Goal: Communication & Community: Share content

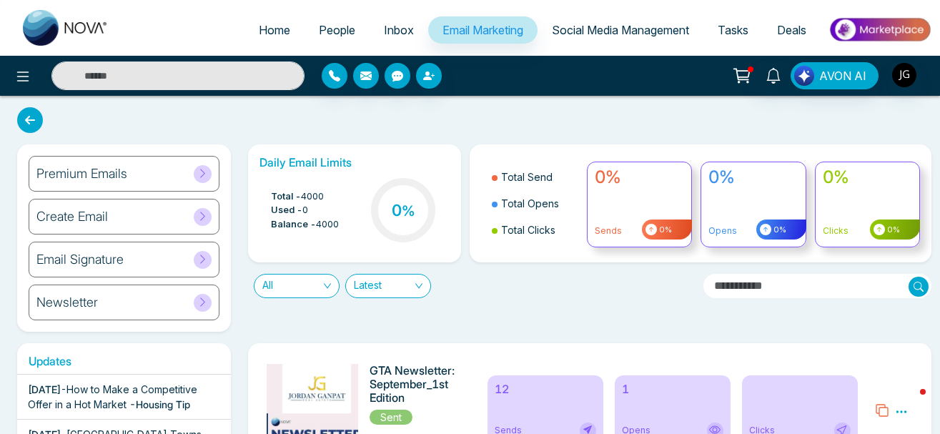
click at [590, 26] on span "Social Media Management" at bounding box center [620, 30] width 137 height 14
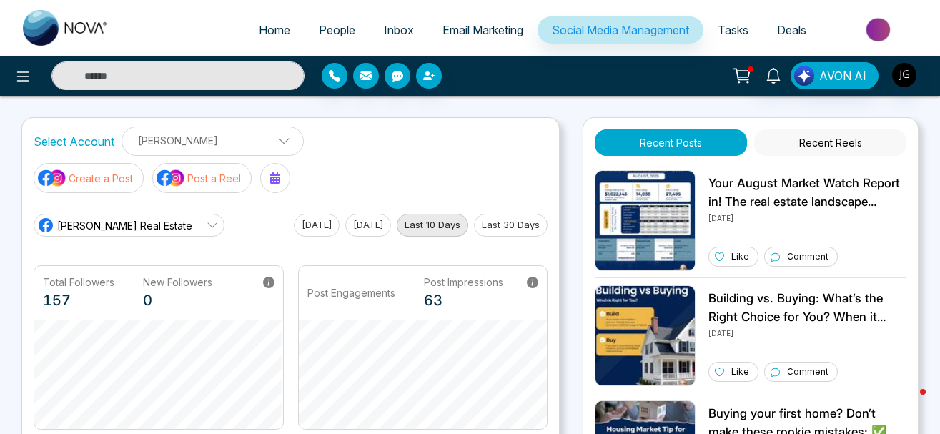
click at [75, 173] on p "Create a Post" at bounding box center [101, 178] width 64 height 15
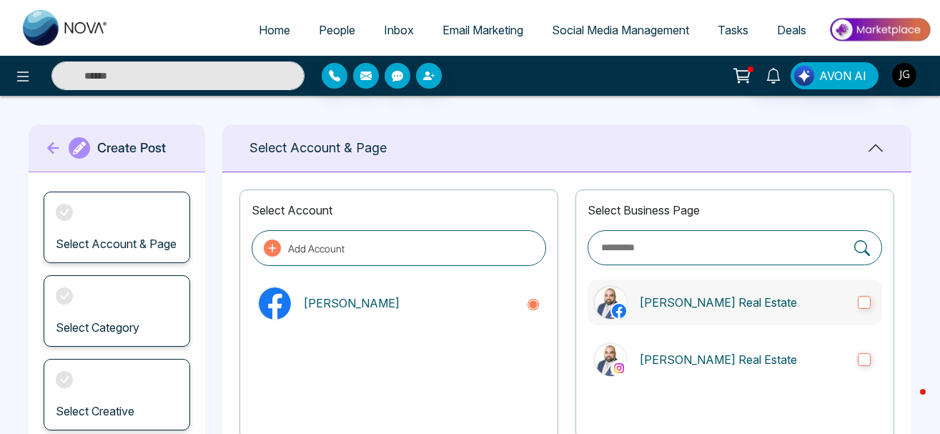
click at [859, 312] on label "[PERSON_NAME] Real Estate" at bounding box center [735, 303] width 295 height 46
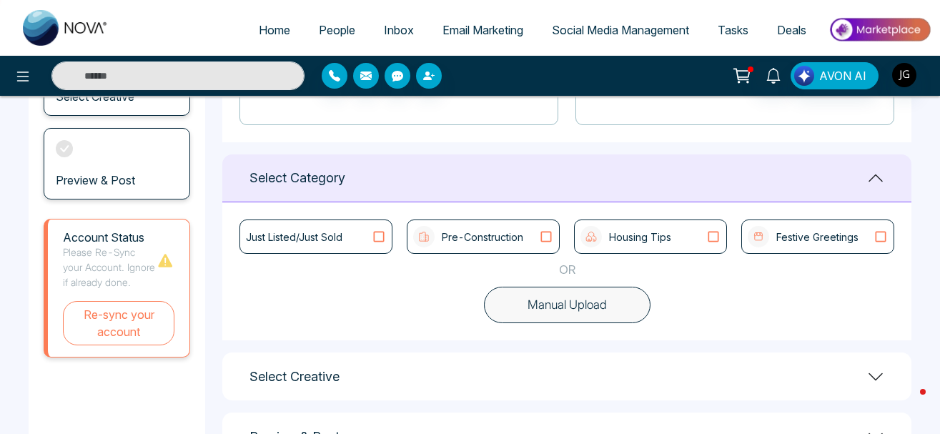
scroll to position [292, 0]
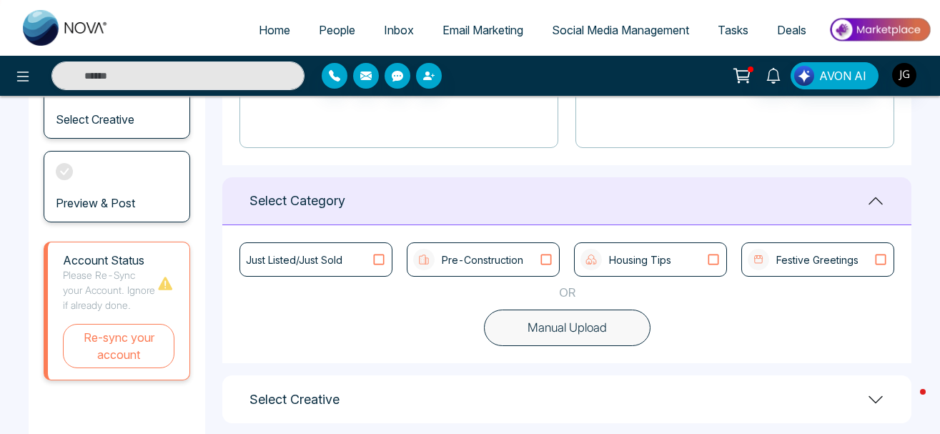
click at [691, 260] on div "Housing Tips" at bounding box center [651, 259] width 140 height 21
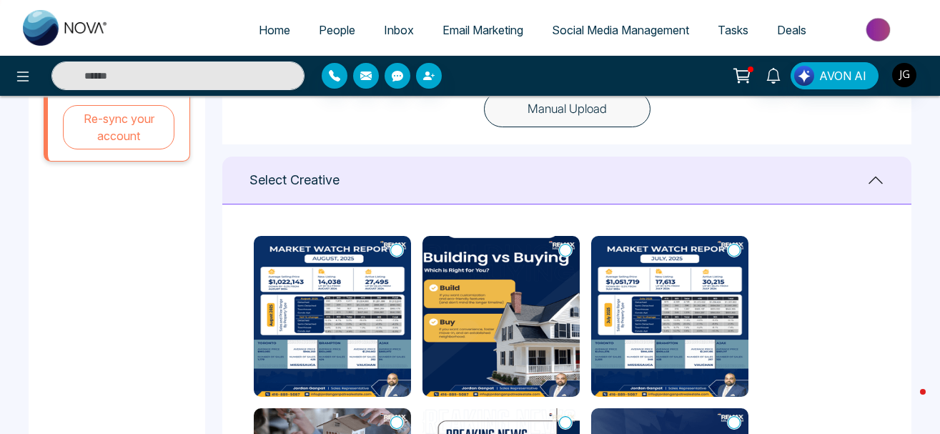
scroll to position [219, 0]
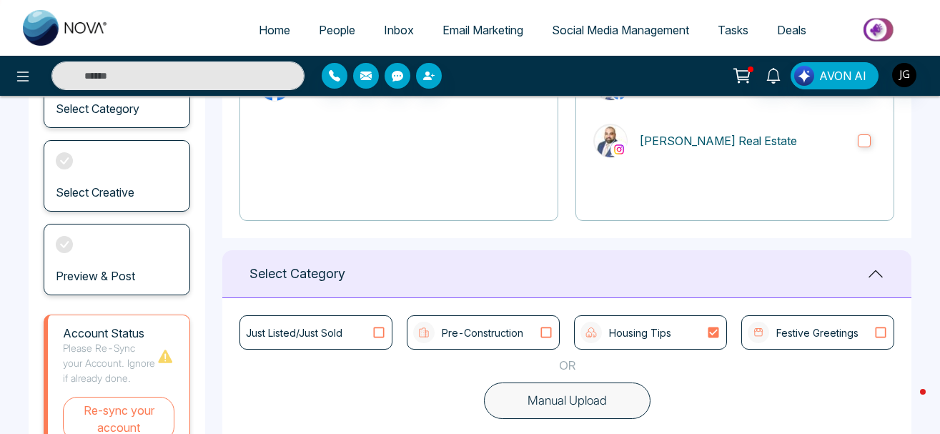
click at [684, 342] on div "Housing Tips" at bounding box center [651, 332] width 140 height 21
click at [535, 337] on div "Pre-Construction" at bounding box center [483, 332] width 140 height 21
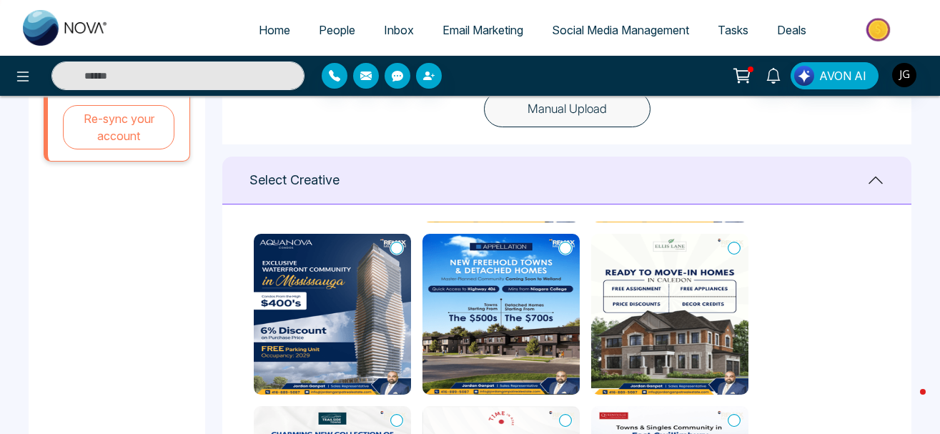
scroll to position [1404, 0]
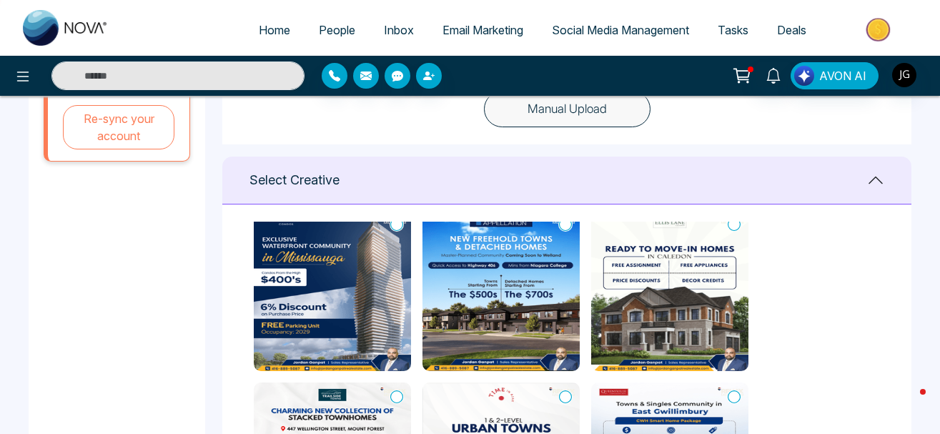
click at [314, 346] on img at bounding box center [332, 290] width 157 height 161
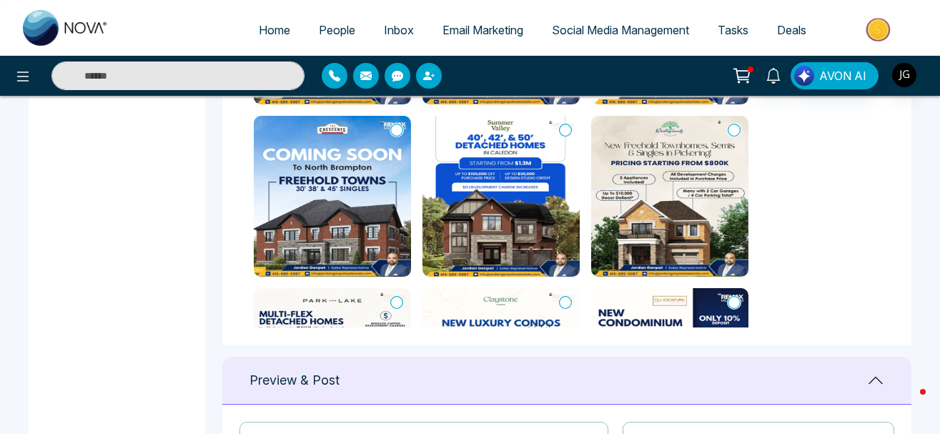
scroll to position [686, 0]
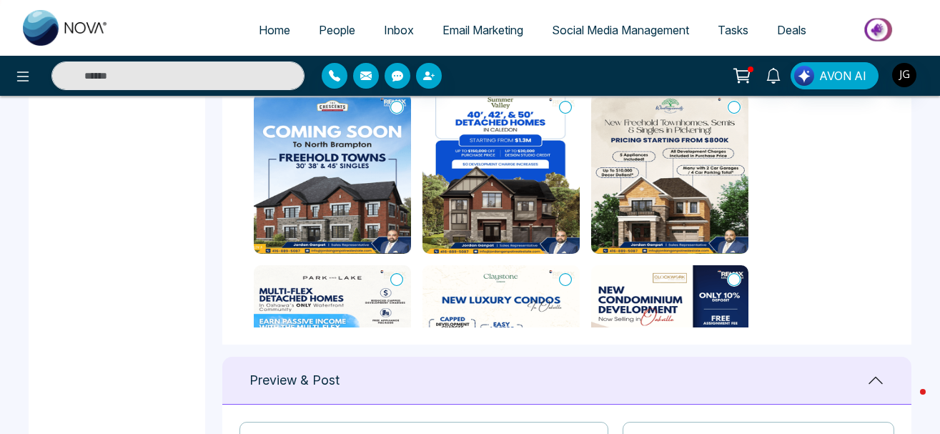
click at [355, 215] on img at bounding box center [332, 173] width 157 height 161
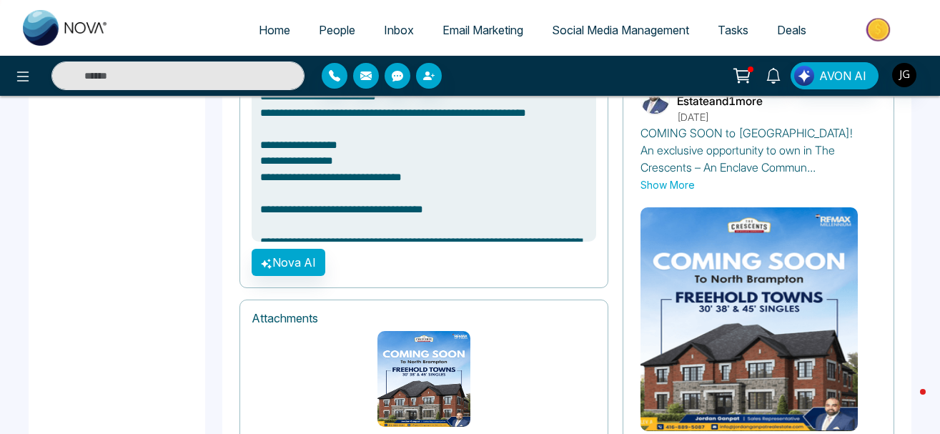
scroll to position [139, 0]
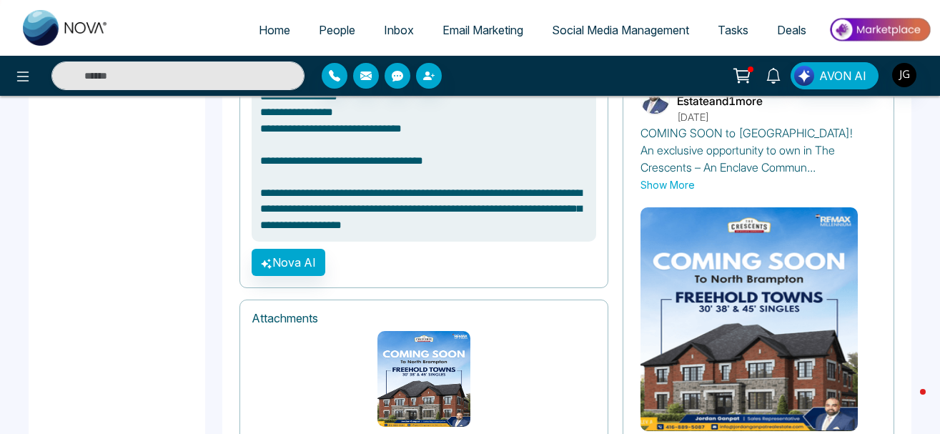
click at [458, 151] on textarea "**********" at bounding box center [424, 166] width 345 height 152
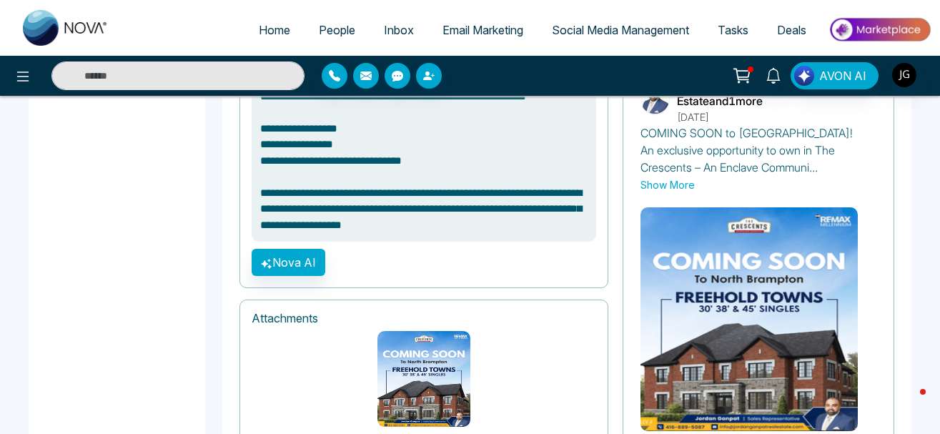
scroll to position [107, 0]
click at [458, 223] on textarea "**********" at bounding box center [424, 166] width 345 height 152
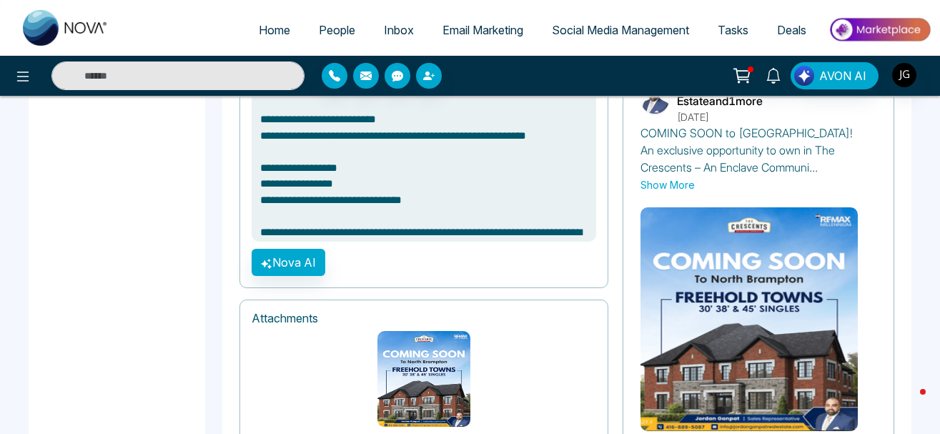
scroll to position [0, 0]
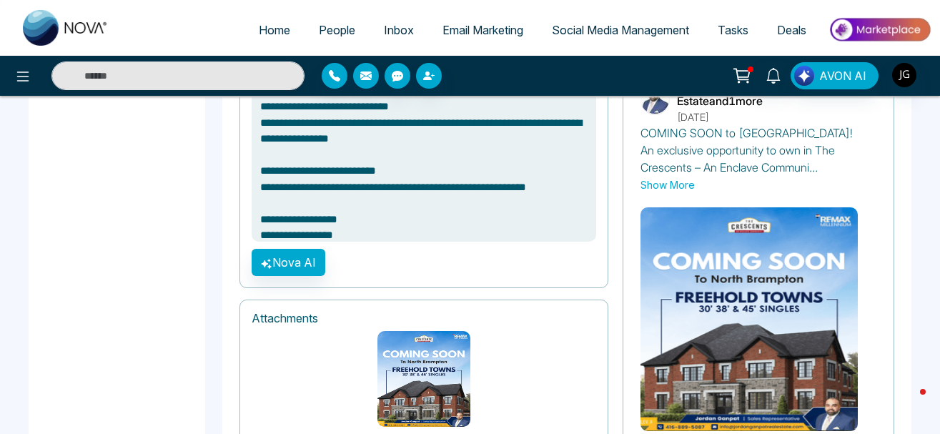
type textarea "**********"
click at [359, 35] on link "People" at bounding box center [337, 29] width 65 height 27
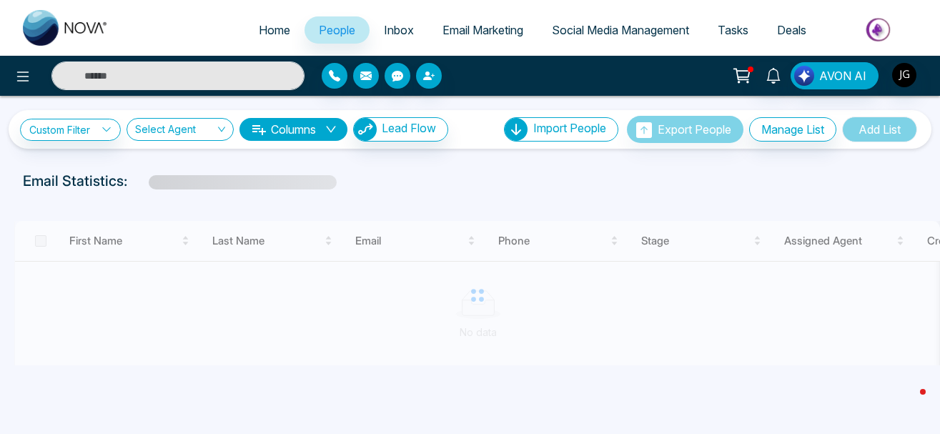
click at [588, 44] on li "Social Media Management" at bounding box center [621, 30] width 166 height 29
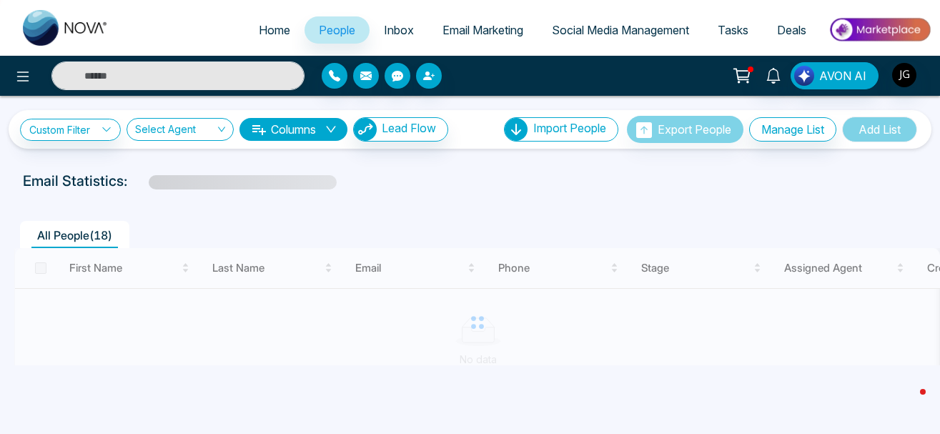
click at [595, 32] on span "Social Media Management" at bounding box center [620, 30] width 137 height 14
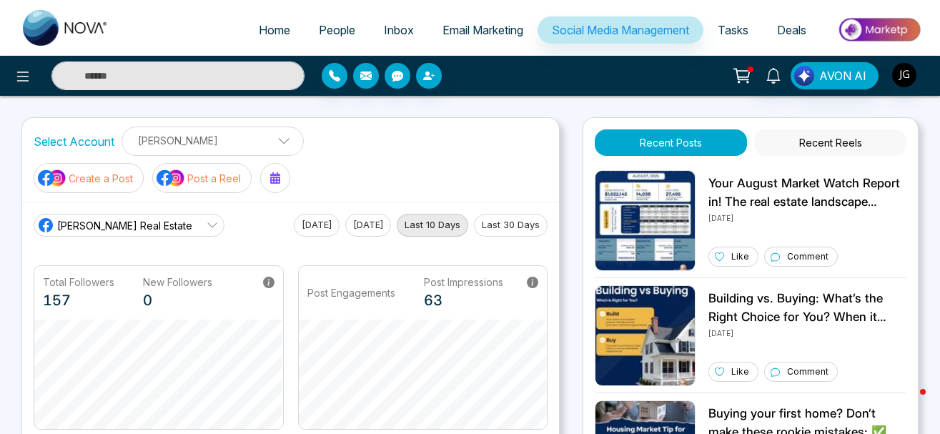
click at [235, 172] on p "Post a Reel" at bounding box center [214, 178] width 54 height 15
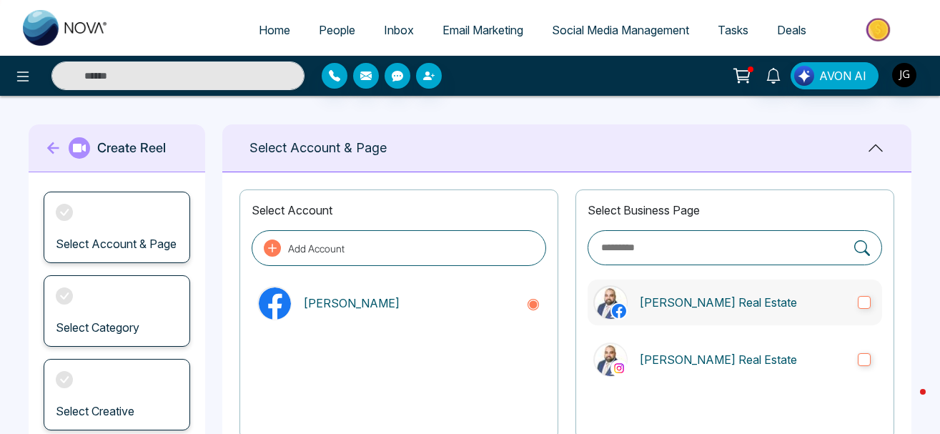
click at [857, 297] on label "[PERSON_NAME] Real Estate" at bounding box center [735, 303] width 295 height 46
click at [869, 370] on label "[PERSON_NAME] Real Estate" at bounding box center [735, 360] width 295 height 46
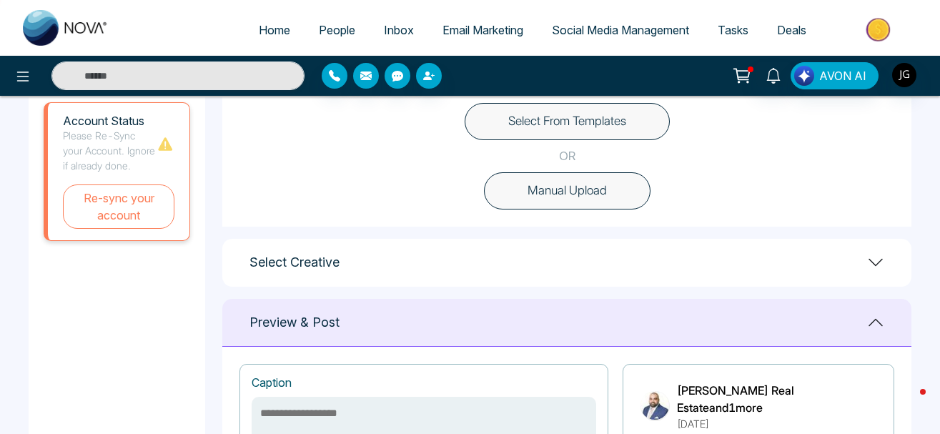
scroll to position [358, 0]
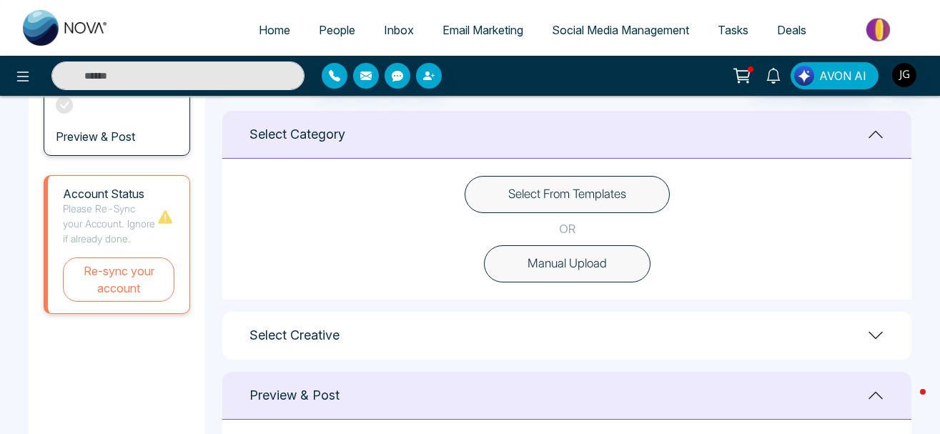
click at [879, 332] on icon at bounding box center [875, 335] width 17 height 17
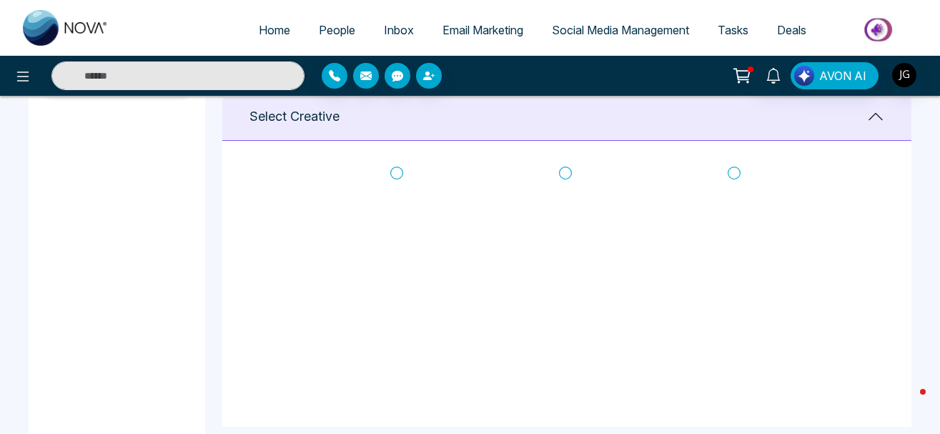
scroll to position [858, 0]
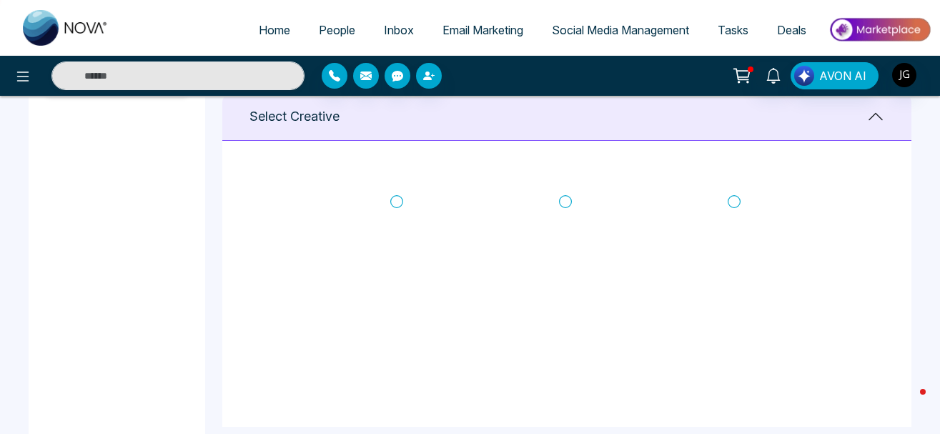
click at [393, 206] on icon at bounding box center [396, 201] width 13 height 13
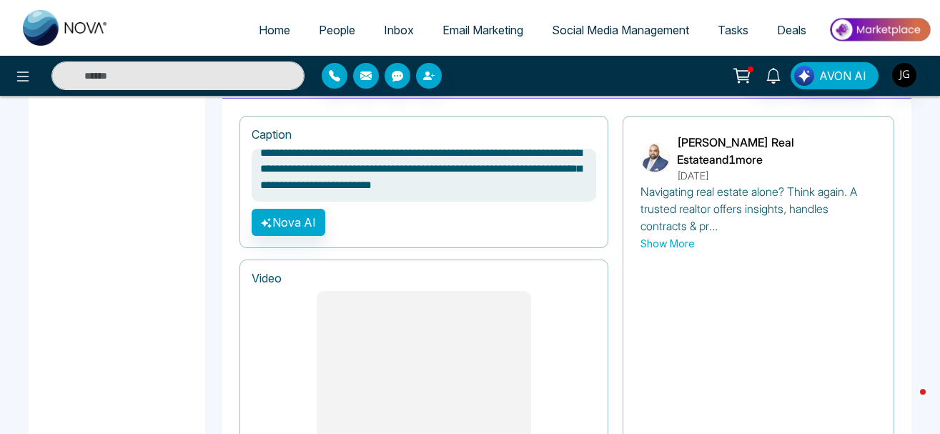
scroll to position [942, 0]
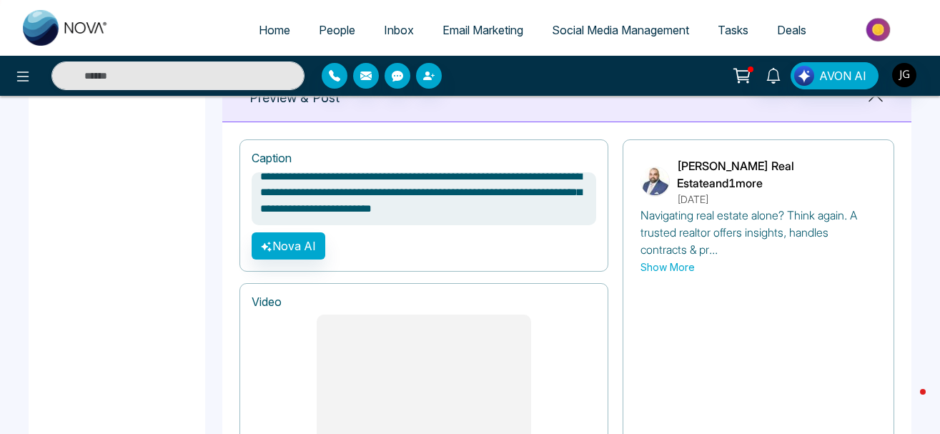
click at [538, 204] on textarea "**********" at bounding box center [424, 198] width 345 height 53
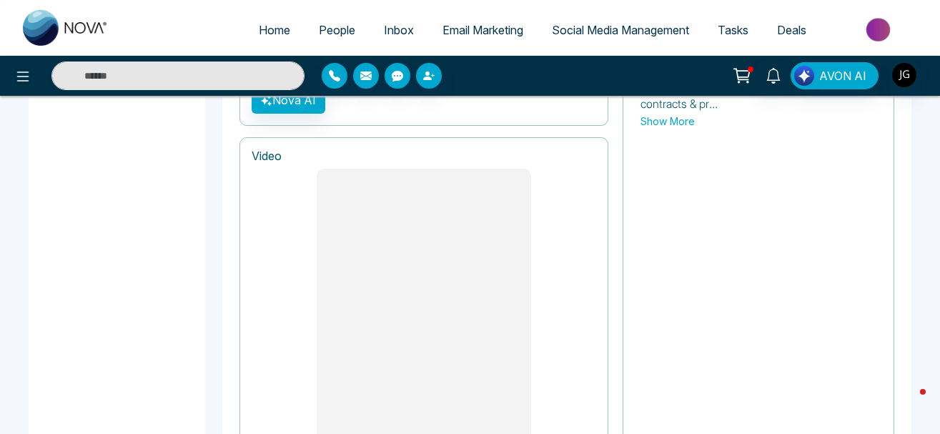
scroll to position [1297, 0]
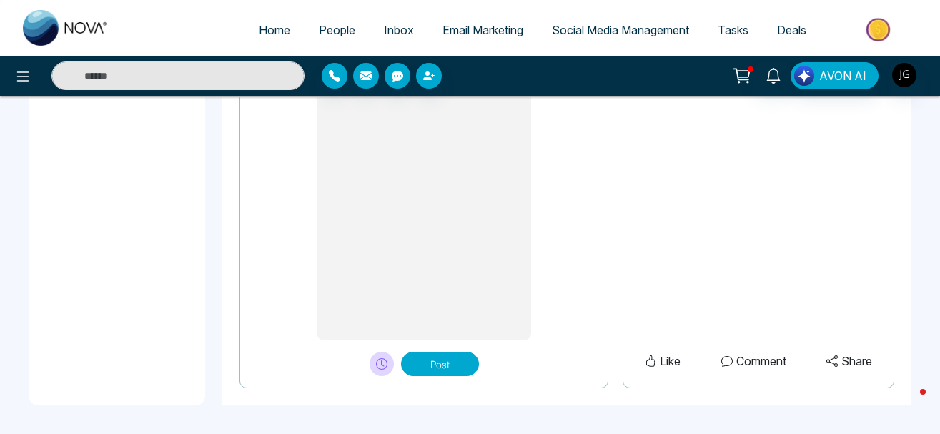
type textarea "**********"
click at [447, 363] on button "Post" at bounding box center [440, 364] width 78 height 24
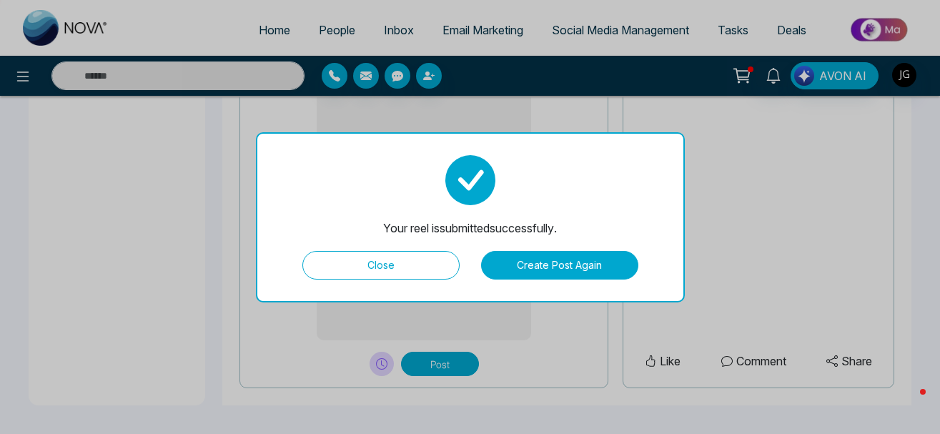
click at [433, 270] on button "Close" at bounding box center [380, 265] width 157 height 29
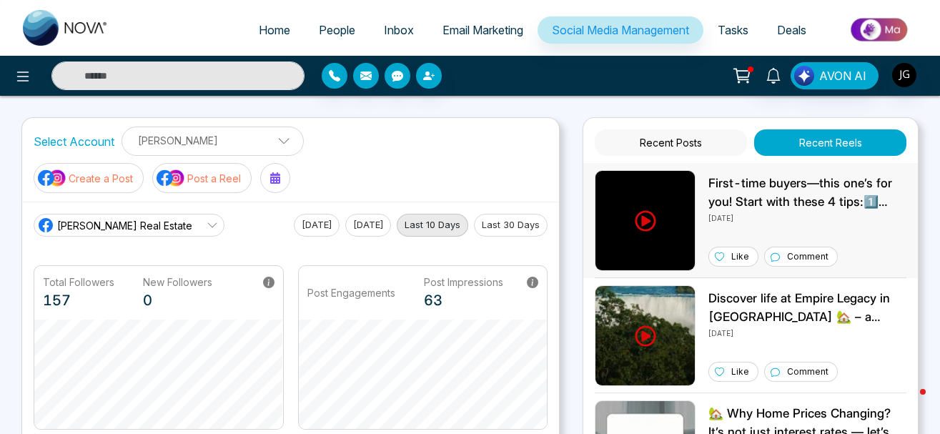
click at [655, 210] on icon at bounding box center [645, 220] width 21 height 21
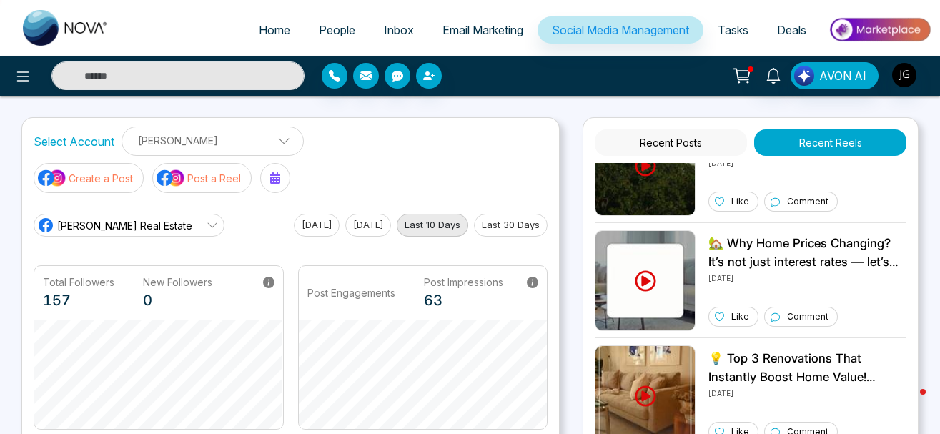
scroll to position [172, 0]
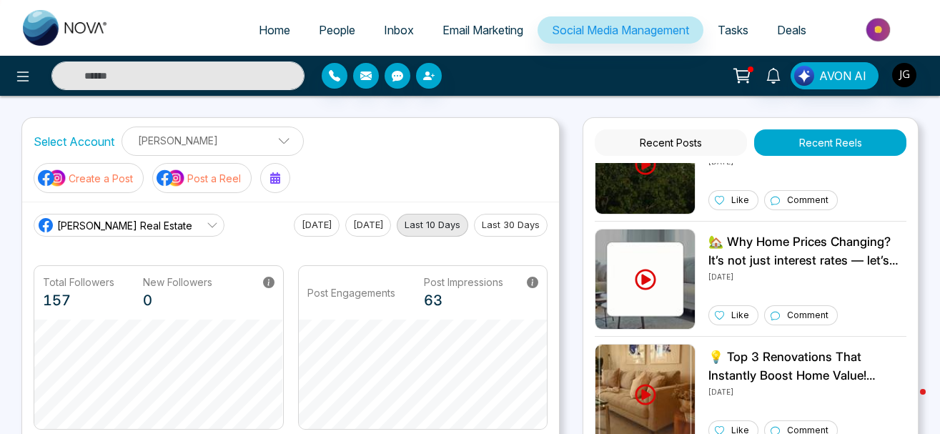
click at [606, 41] on link "Social Media Management" at bounding box center [621, 29] width 166 height 27
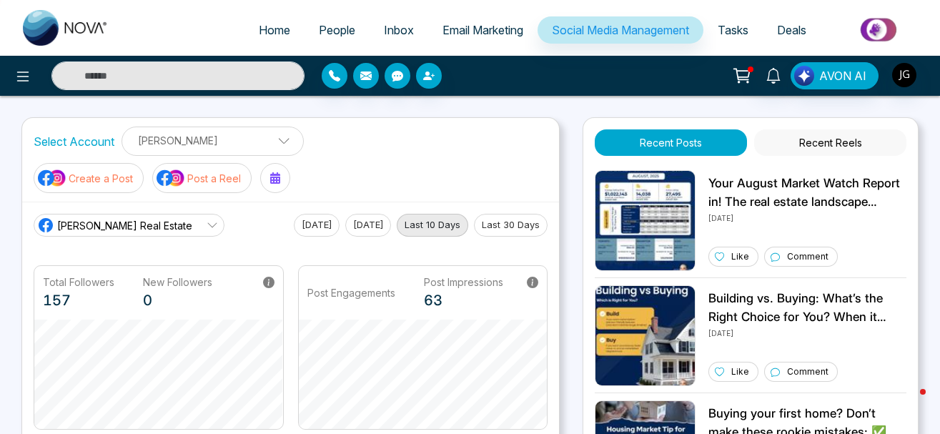
click at [230, 182] on p "Post a Reel" at bounding box center [214, 178] width 54 height 15
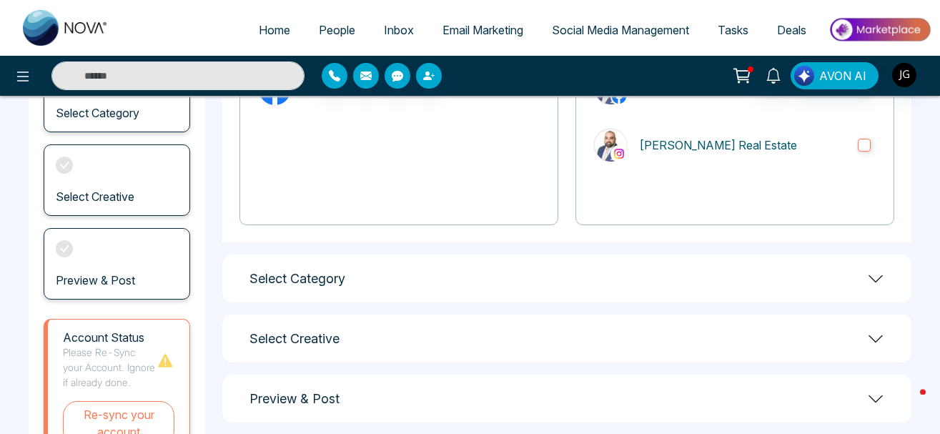
scroll to position [157, 0]
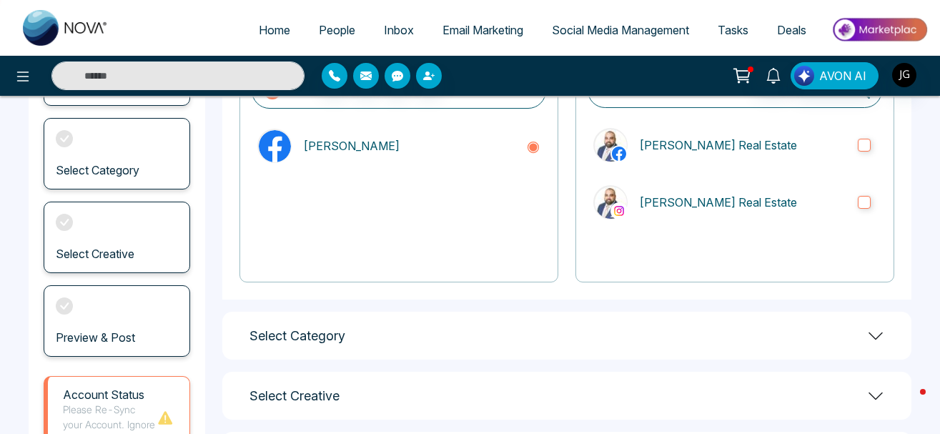
click at [840, 317] on div "Select Category" at bounding box center [566, 336] width 689 height 48
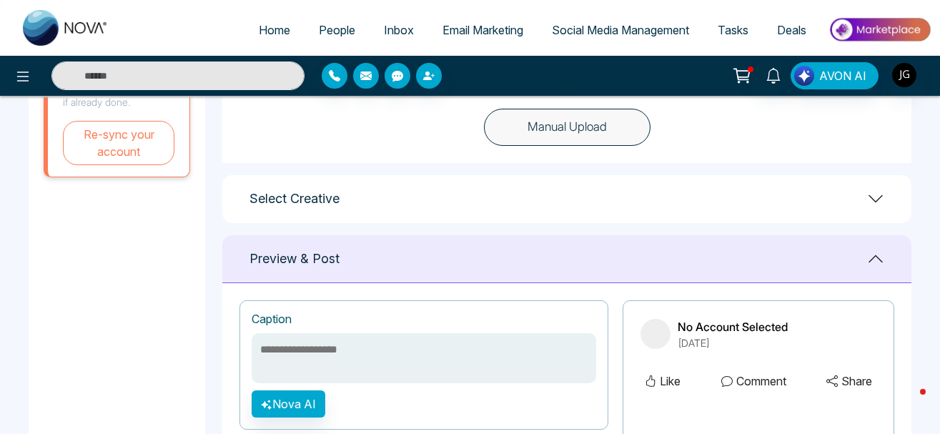
scroll to position [449, 0]
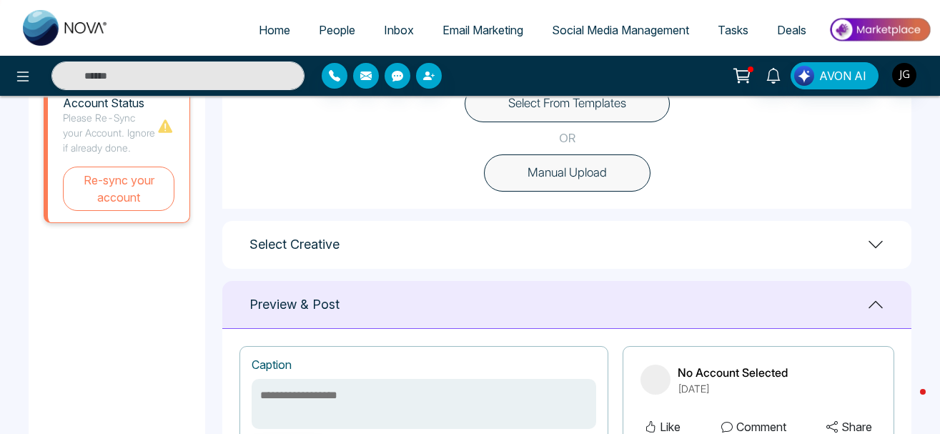
click at [634, 230] on div "Select Creative" at bounding box center [566, 245] width 689 height 48
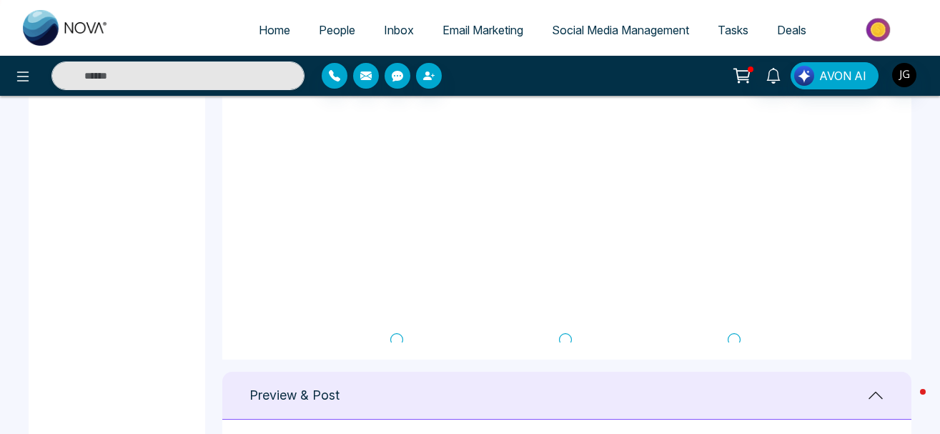
scroll to position [858, 0]
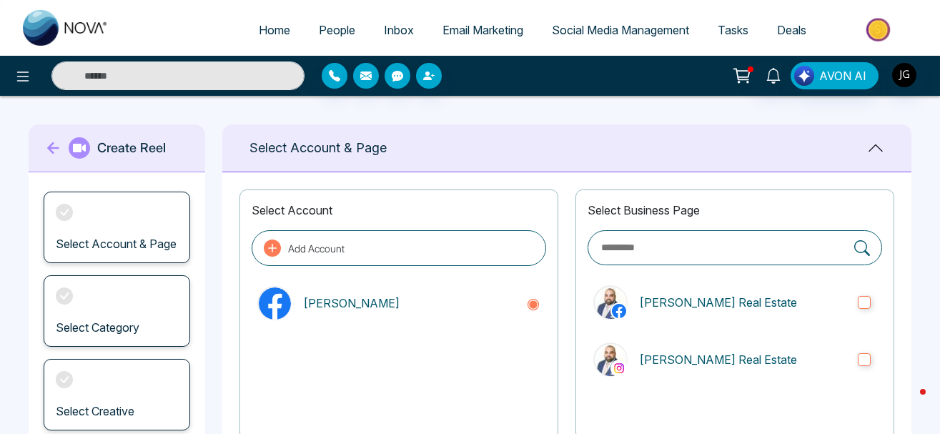
scroll to position [303, 0]
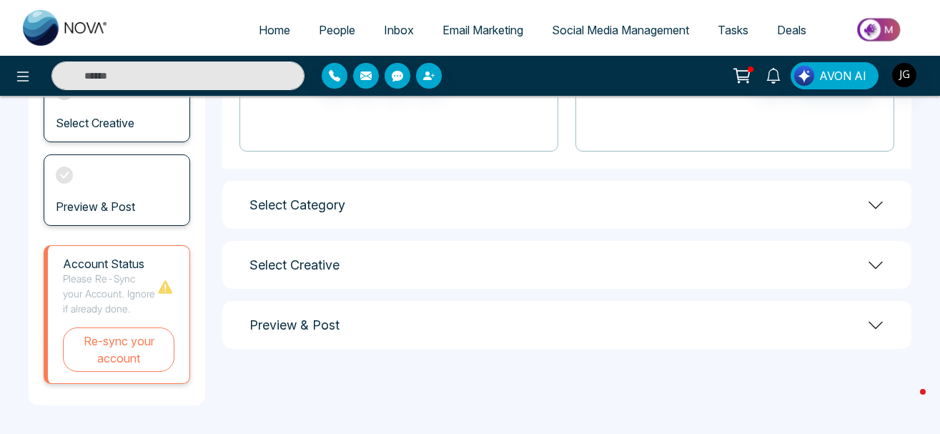
click at [922, 174] on main "**********" at bounding box center [470, 121] width 940 height 626
click at [889, 184] on div "Select Category" at bounding box center [566, 205] width 689 height 48
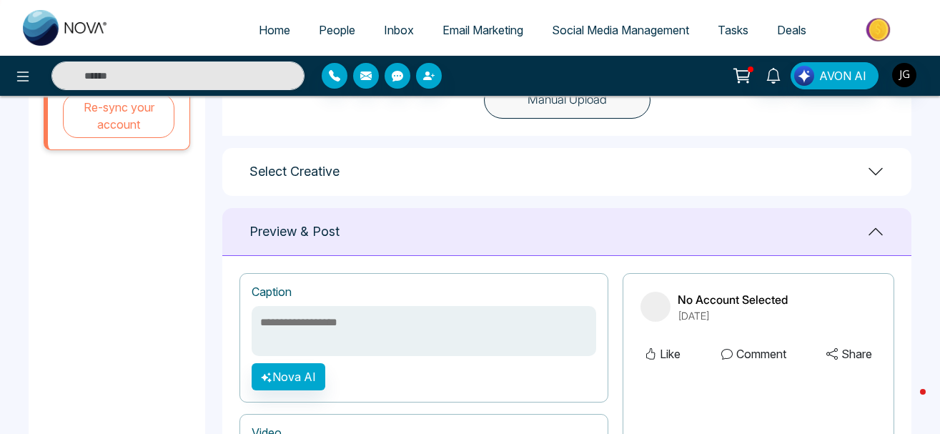
click at [368, 163] on div "Select Creative" at bounding box center [566, 172] width 689 height 48
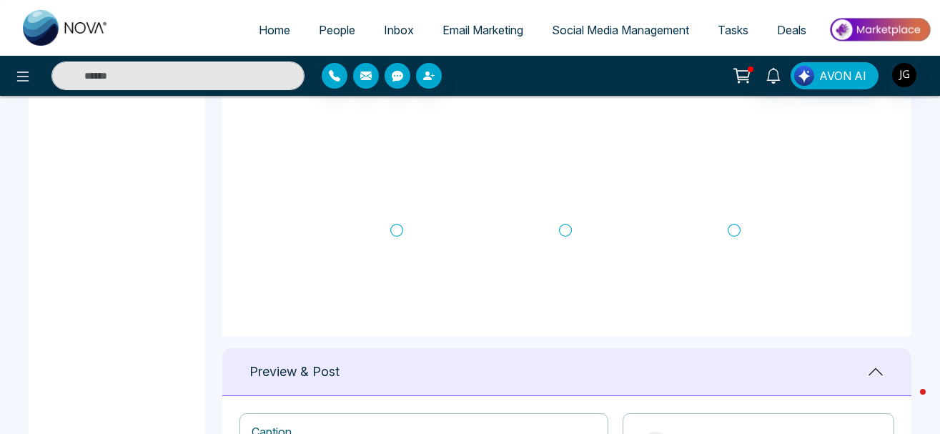
scroll to position [858, 0]
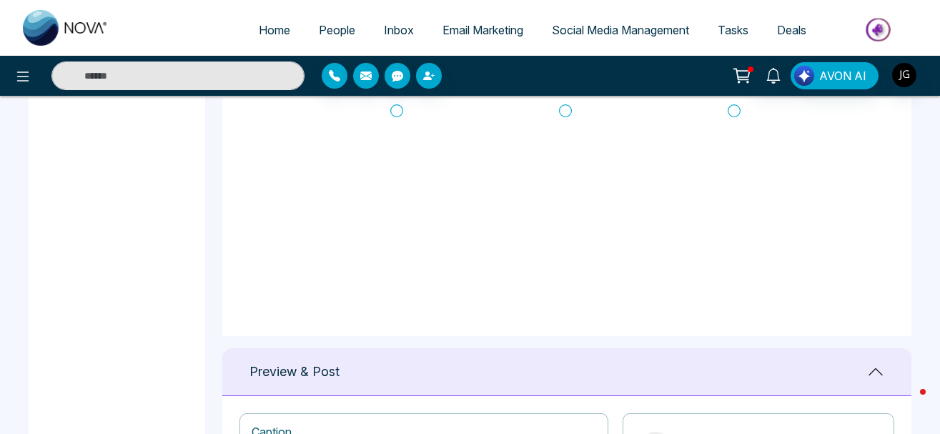
click at [396, 112] on icon at bounding box center [396, 111] width 13 height 14
type textarea "**********"
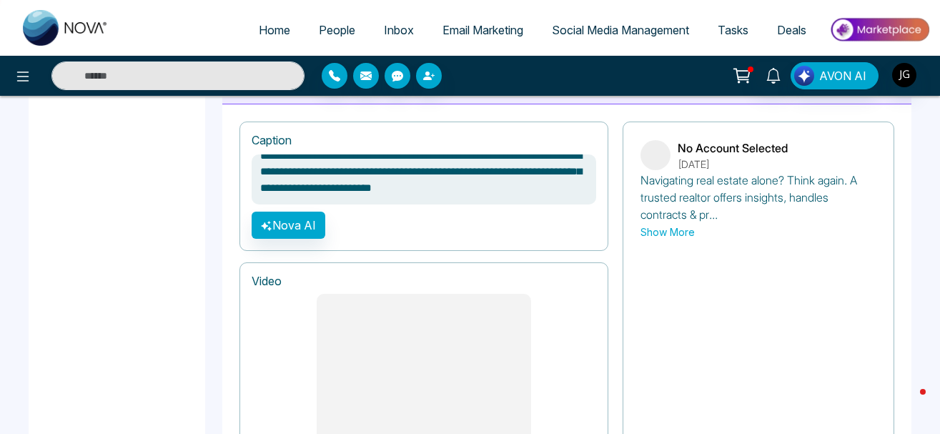
scroll to position [0, 0]
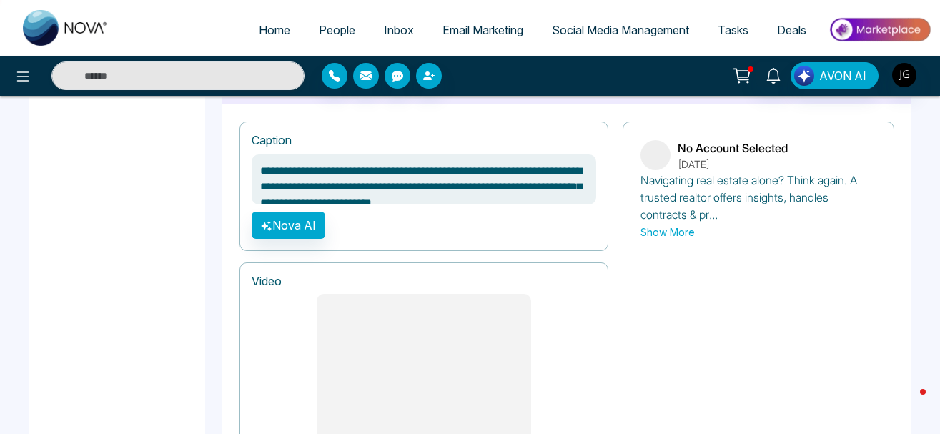
drag, startPoint x: 508, startPoint y: 187, endPoint x: 133, endPoint y: 112, distance: 382.3
click at [252, 154] on textarea "**********" at bounding box center [424, 179] width 345 height 50
